Goal: Navigation & Orientation: Understand site structure

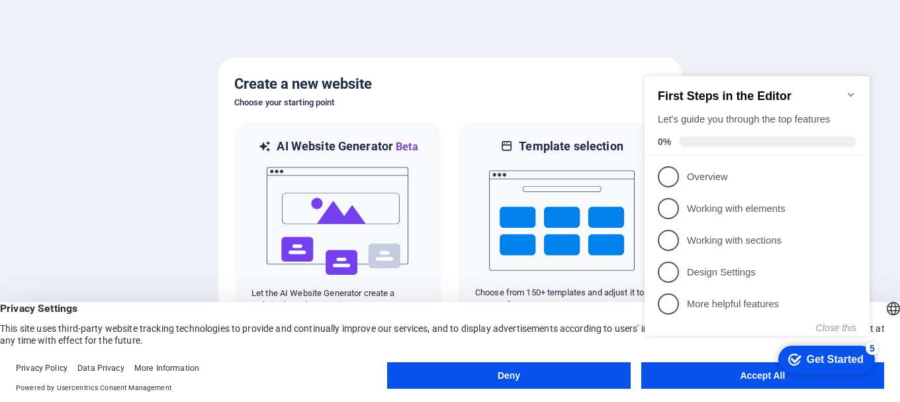
click at [496, 375] on button "Deny" at bounding box center [508, 375] width 243 height 26
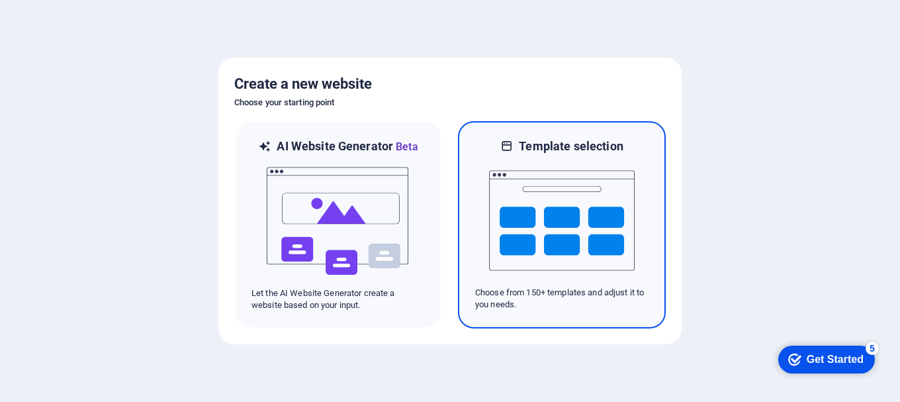
click at [588, 203] on img at bounding box center [562, 220] width 146 height 132
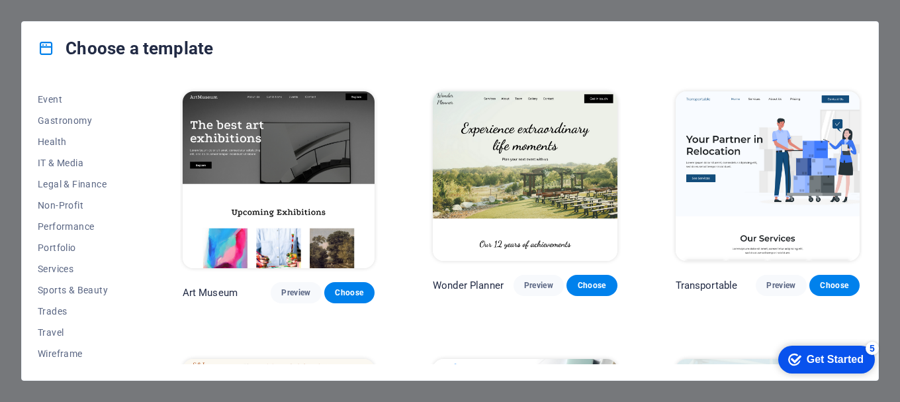
scroll to position [132, 0]
